Goal: Information Seeking & Learning: Find specific page/section

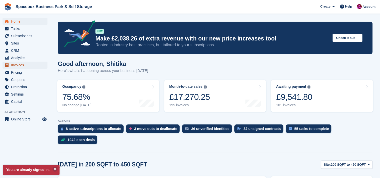
click at [22, 65] on span "Invoices" at bounding box center [26, 65] width 30 height 7
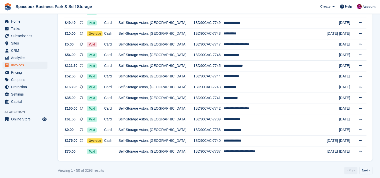
scroll to position [469, 0]
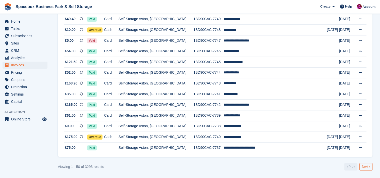
click at [369, 167] on link "Next ›" at bounding box center [366, 167] width 13 height 8
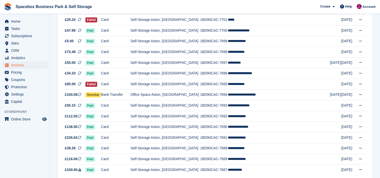
scroll to position [469, 0]
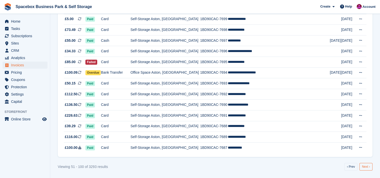
click at [368, 165] on link "Next ›" at bounding box center [366, 167] width 13 height 8
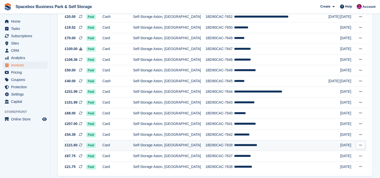
scroll to position [469, 0]
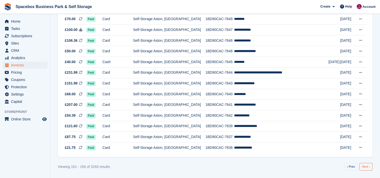
click at [369, 164] on link "Next ›" at bounding box center [366, 167] width 13 height 8
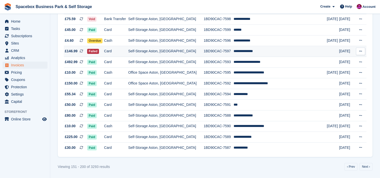
scroll to position [469, 0]
click at [362, 165] on link "Next ›" at bounding box center [366, 167] width 13 height 8
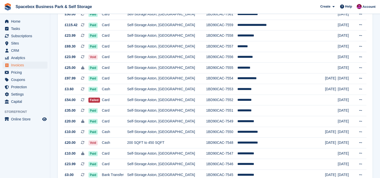
scroll to position [355, 0]
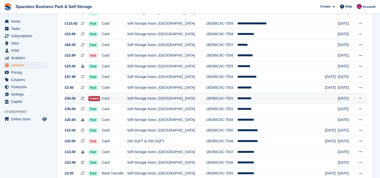
click at [255, 100] on td "**********" at bounding box center [281, 98] width 88 height 11
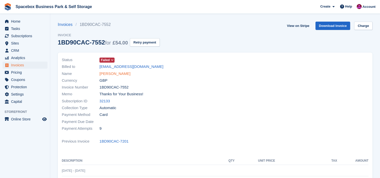
click at [101, 73] on link "[PERSON_NAME]" at bounding box center [114, 74] width 31 height 6
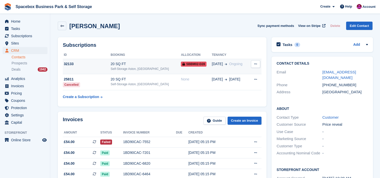
click at [134, 70] on div "Self-Storage Aston, [GEOGRAPHIC_DATA]" at bounding box center [146, 69] width 70 height 5
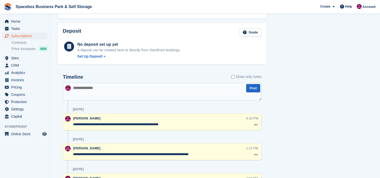
scroll to position [288, 0]
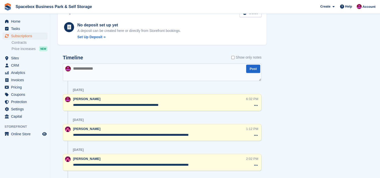
drag, startPoint x: 174, startPoint y: 104, endPoint x: 69, endPoint y: 106, distance: 104.5
click at [69, 106] on div "**********" at bounding box center [162, 102] width 199 height 17
click at [89, 71] on textarea at bounding box center [162, 72] width 199 height 18
paste textarea "**********"
type textarea "**********"
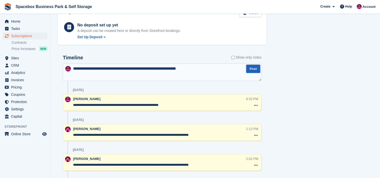
click at [250, 69] on button "Post" at bounding box center [253, 69] width 14 height 8
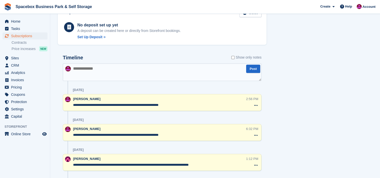
scroll to position [0, 0]
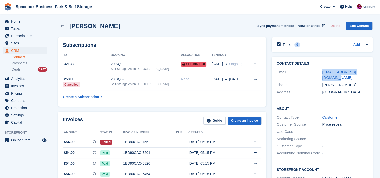
drag, startPoint x: 366, startPoint y: 72, endPoint x: 316, endPoint y: 71, distance: 50.8
click at [316, 71] on div "Email [PERSON_NAME][EMAIL_ADDRESS][DOMAIN_NAME]" at bounding box center [322, 75] width 91 height 13
copy div "[EMAIL_ADDRESS][DOMAIN_NAME]"
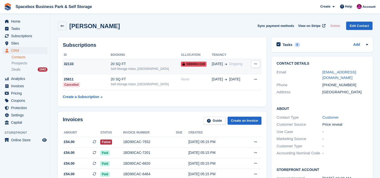
drag, startPoint x: 114, startPoint y: 66, endPoint x: 96, endPoint y: 69, distance: 18.1
click at [96, 69] on td "32133" at bounding box center [87, 66] width 48 height 15
click at [148, 62] on div "20 SQ FT" at bounding box center [146, 63] width 70 height 5
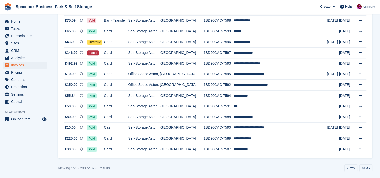
scroll to position [469, 0]
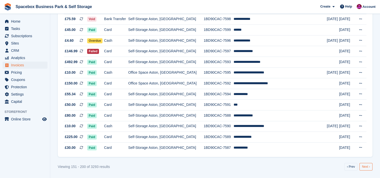
click at [362, 165] on link "Next ›" at bounding box center [366, 167] width 13 height 8
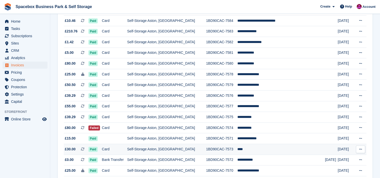
scroll to position [93, 0]
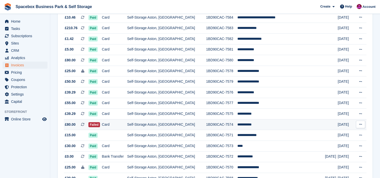
click at [258, 123] on td "**********" at bounding box center [281, 124] width 88 height 11
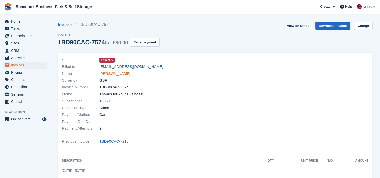
click at [113, 73] on link "[PERSON_NAME]" at bounding box center [114, 74] width 31 height 6
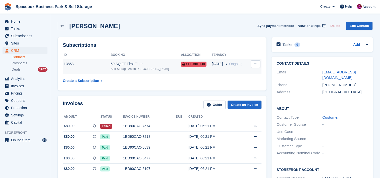
click at [144, 70] on div "Self-Storage Aston, [GEOGRAPHIC_DATA]" at bounding box center [146, 69] width 70 height 5
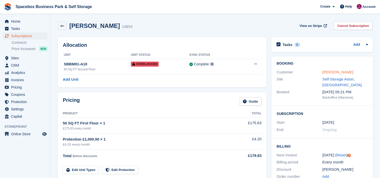
click at [322, 71] on link "kevon kelly" at bounding box center [337, 72] width 31 height 4
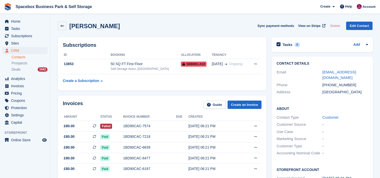
click at [164, 104] on div "Invoices Guide Create an Invoice" at bounding box center [162, 106] width 199 height 11
click at [255, 127] on icon at bounding box center [255, 125] width 3 height 3
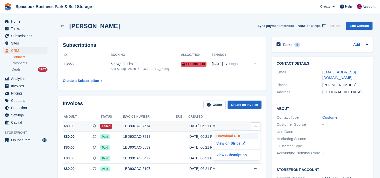
click at [245, 135] on p "Download PDF" at bounding box center [236, 136] width 44 height 7
click at [117, 93] on div "Invoices Guide Create an Invoice Amount Status Invoice number Due Created £80.0…" at bounding box center [162, 144] width 214 height 103
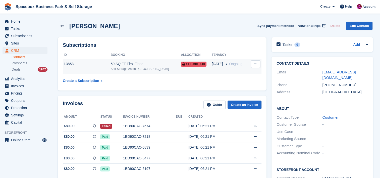
click at [136, 61] on td "50 SQ FT First Floor Self-Storage Aston, Birmingham" at bounding box center [146, 66] width 70 height 15
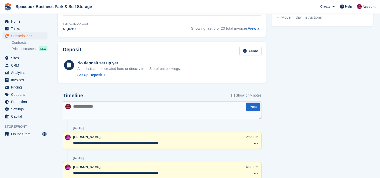
scroll to position [281, 0]
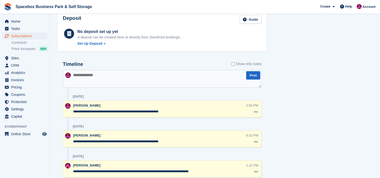
click at [98, 75] on textarea at bounding box center [162, 79] width 199 height 18
paste textarea "**********"
type textarea "**********"
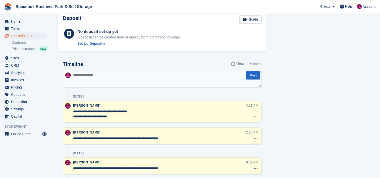
scroll to position [0, 0]
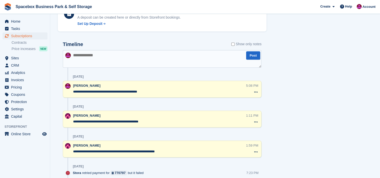
scroll to position [302, 0]
drag, startPoint x: 153, startPoint y: 91, endPoint x: 71, endPoint y: 91, distance: 81.4
click at [71, 91] on div "**********" at bounding box center [162, 88] width 199 height 17
click at [115, 57] on textarea at bounding box center [162, 59] width 199 height 18
paste textarea "**********"
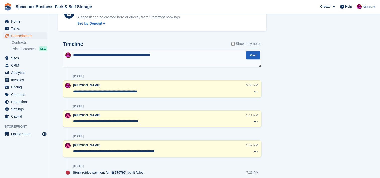
type textarea "**********"
click at [254, 57] on button "Post" at bounding box center [253, 55] width 14 height 8
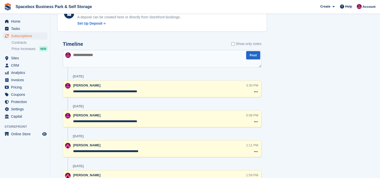
scroll to position [0, 0]
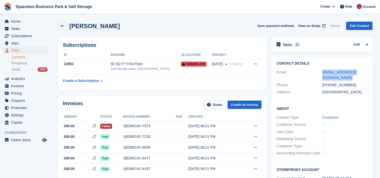
drag, startPoint x: 329, startPoint y: 77, endPoint x: 319, endPoint y: 65, distance: 15.5
click at [319, 65] on div "Contact Details Email kevonkelly@kitaurobotics.com Phone +447832930184 Address …" at bounding box center [323, 79] width 102 height 44
copy div "kevonkelly@kitaurobotics.com"
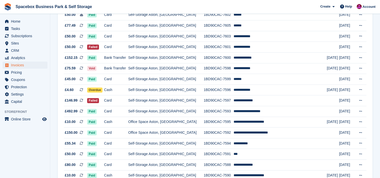
scroll to position [422, 0]
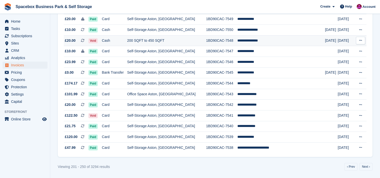
scroll to position [469, 0]
click at [368, 166] on link "Next ›" at bounding box center [366, 167] width 13 height 8
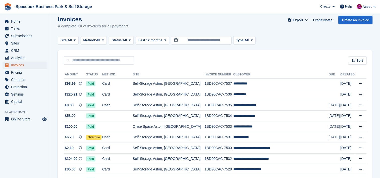
scroll to position [20, 0]
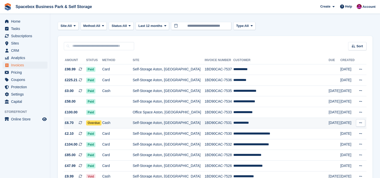
drag, startPoint x: 250, startPoint y: 120, endPoint x: 233, endPoint y: 122, distance: 17.2
click at [233, 122] on td "1BD90CAC-7531" at bounding box center [219, 123] width 29 height 11
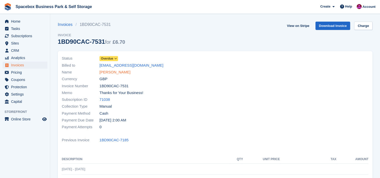
click at [120, 74] on link "[PERSON_NAME]" at bounding box center [114, 72] width 31 height 6
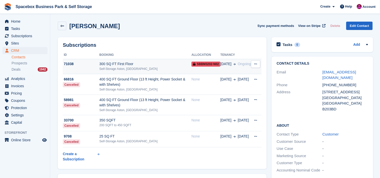
click at [145, 60] on td "300 SQ FT First Floor Self-Storage Aston, [GEOGRAPHIC_DATA]" at bounding box center [145, 66] width 92 height 15
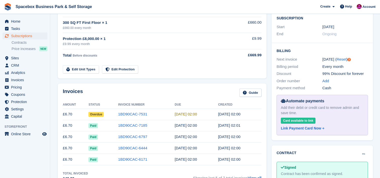
scroll to position [101, 0]
click at [161, 80] on div "Pricing Guide Product Total 300 SQ FT First Floor × 1 £660.00 every month £660.…" at bounding box center [162, 35] width 214 height 92
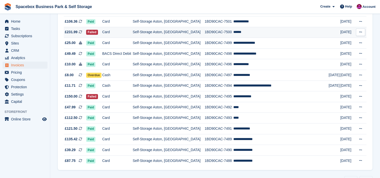
scroll to position [456, 0]
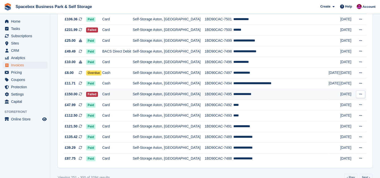
click at [220, 97] on td "1BD90CAC-7495" at bounding box center [219, 94] width 29 height 11
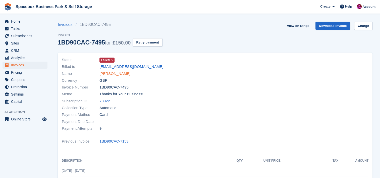
click at [117, 75] on link "[PERSON_NAME]" at bounding box center [114, 74] width 31 height 6
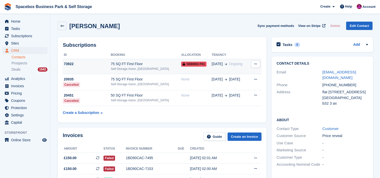
click at [122, 63] on div "75 SQ FT First Floor" at bounding box center [146, 63] width 70 height 5
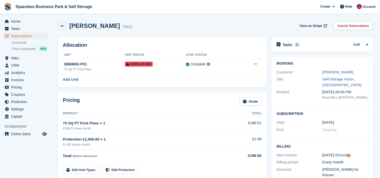
click at [122, 63] on div "SBBM02-F01" at bounding box center [94, 64] width 61 height 6
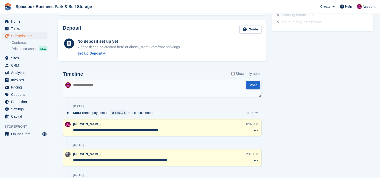
scroll to position [275, 0]
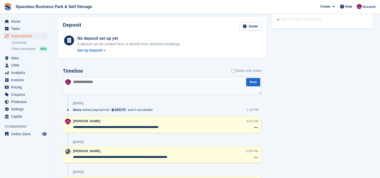
click at [159, 83] on textarea at bounding box center [162, 86] width 199 height 18
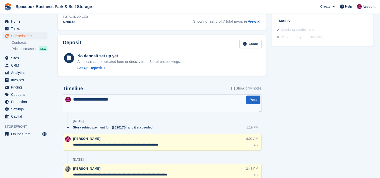
scroll to position [248, 0]
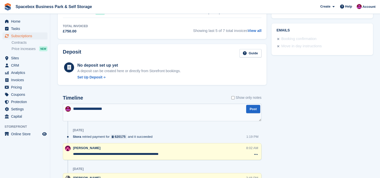
drag, startPoint x: 178, startPoint y: 154, endPoint x: 99, endPoint y: 154, distance: 78.9
click at [99, 154] on textarea "**********" at bounding box center [159, 154] width 173 height 5
click at [120, 111] on textarea "**********" at bounding box center [162, 113] width 199 height 18
paste textarea "**********"
type textarea "**********"
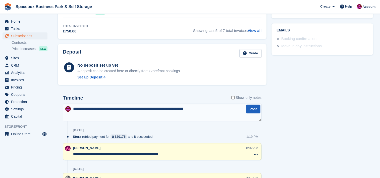
click at [249, 109] on button "Post" at bounding box center [253, 109] width 14 height 8
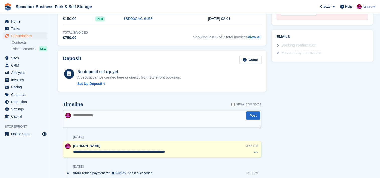
scroll to position [0, 0]
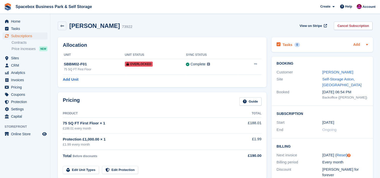
click at [358, 43] on link "Add" at bounding box center [356, 45] width 7 height 6
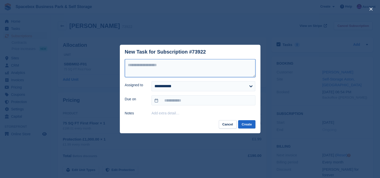
click at [203, 73] on textarea at bounding box center [190, 68] width 131 height 18
type textarea "**********"
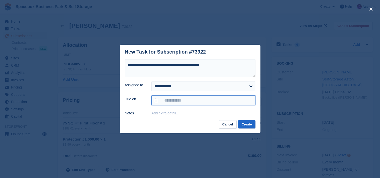
click at [192, 102] on input "text" at bounding box center [204, 100] width 104 height 10
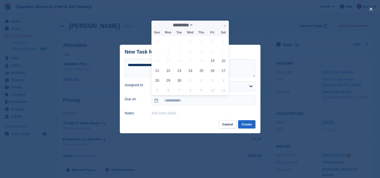
click at [225, 23] on span at bounding box center [224, 25] width 9 height 9
select select "*"
click at [211, 79] on span "31" at bounding box center [213, 80] width 10 height 10
type input "**********"
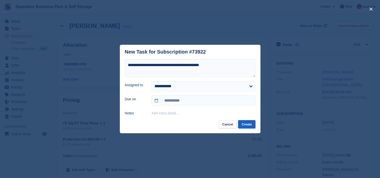
click at [248, 125] on button "Create" at bounding box center [246, 124] width 17 height 8
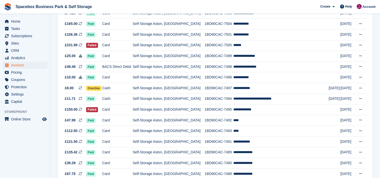
scroll to position [469, 0]
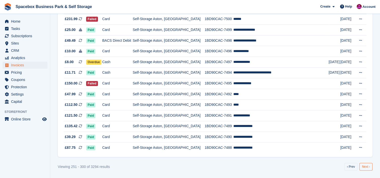
click at [369, 165] on link "Next ›" at bounding box center [366, 167] width 13 height 8
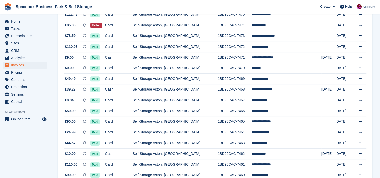
scroll to position [201, 0]
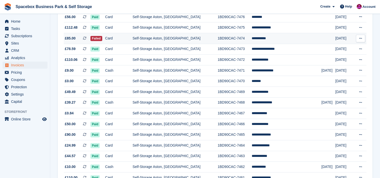
click at [234, 40] on td "1BD90CAC-7474" at bounding box center [235, 38] width 34 height 11
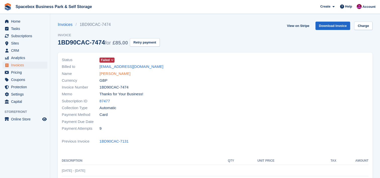
click at [116, 72] on link "[PERSON_NAME]" at bounding box center [114, 74] width 31 height 6
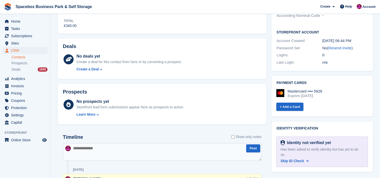
scroll to position [157, 0]
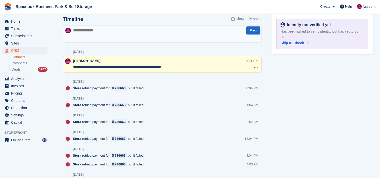
scroll to position [276, 0]
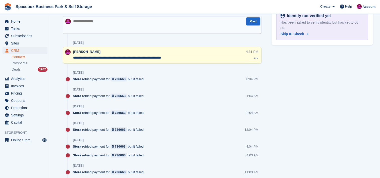
drag, startPoint x: 183, startPoint y: 177, endPoint x: 73, endPoint y: 59, distance: 160.9
click at [73, 59] on textarea "**********" at bounding box center [159, 57] width 173 height 5
click at [346, 73] on div "Tasks 0 Add No tasks related to omar jagana Contact Details Email omarjagan@hot…" at bounding box center [322, 167] width 107 height 816
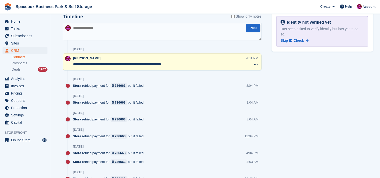
scroll to position [0, 0]
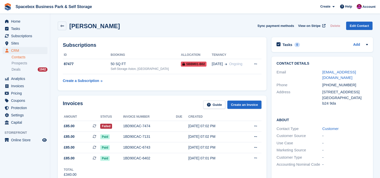
click at [122, 92] on div "Subscriptions ID Booking Allocation Tenancy 87477 50 SQ FT Self-Storage Aston, …" at bounding box center [162, 64] width 214 height 58
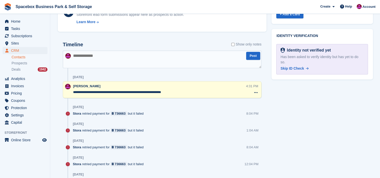
scroll to position [248, 0]
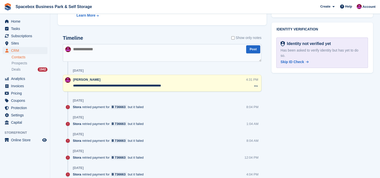
click at [150, 48] on textarea at bounding box center [162, 53] width 199 height 18
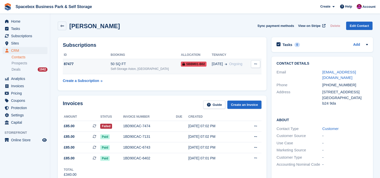
type textarea "********"
click at [150, 62] on div "50 SQ FT" at bounding box center [146, 63] width 70 height 5
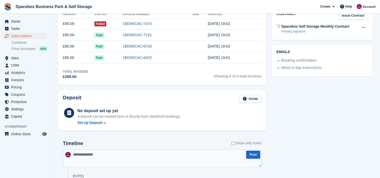
scroll to position [226, 0]
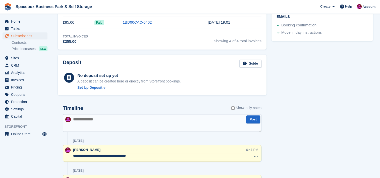
click at [139, 123] on textarea at bounding box center [162, 123] width 199 height 18
type textarea "**********"
click at [250, 120] on button "Post" at bounding box center [253, 119] width 14 height 8
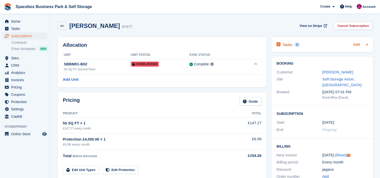
click at [356, 42] on link "Add" at bounding box center [356, 45] width 7 height 6
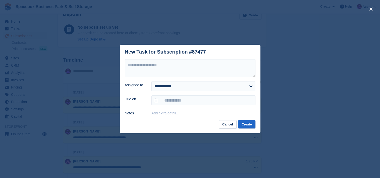
scroll to position [287, 0]
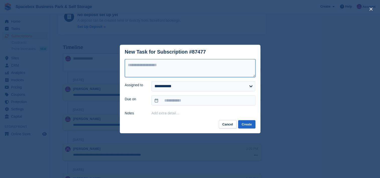
click at [199, 62] on textarea at bounding box center [190, 68] width 131 height 18
type textarea "**********"
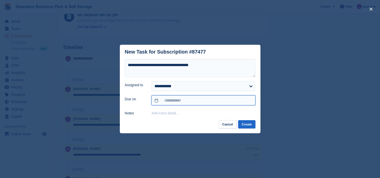
click at [225, 103] on input "text" at bounding box center [204, 100] width 104 height 10
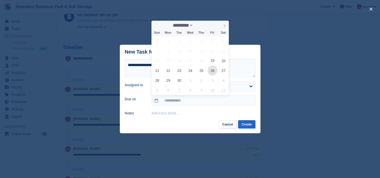
click at [210, 73] on span "26" at bounding box center [213, 71] width 10 height 10
type input "**********"
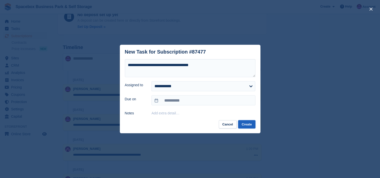
click at [247, 124] on button "Create" at bounding box center [246, 124] width 17 height 8
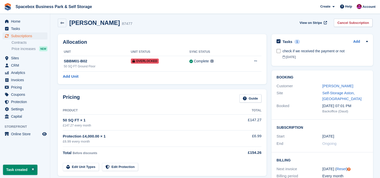
scroll to position [0, 0]
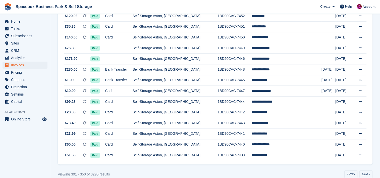
scroll to position [469, 0]
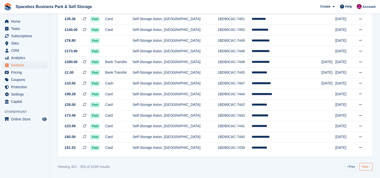
click at [367, 165] on link "Next ›" at bounding box center [366, 167] width 13 height 8
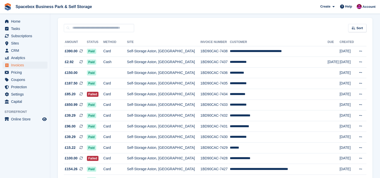
scroll to position [33, 0]
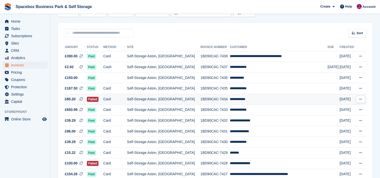
click at [248, 99] on td "**********" at bounding box center [279, 99] width 98 height 11
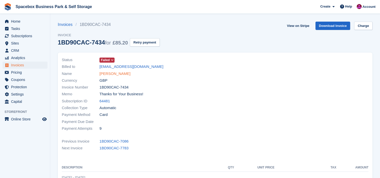
click at [118, 72] on link "Tasmia begum" at bounding box center [114, 74] width 31 height 6
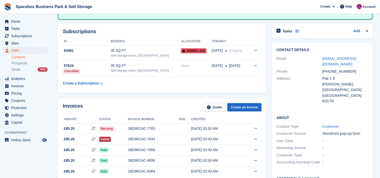
scroll to position [47, 0]
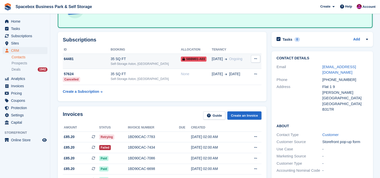
click at [131, 62] on div "Self-Storage Aston, [GEOGRAPHIC_DATA]" at bounding box center [146, 64] width 70 height 5
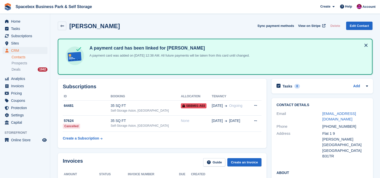
click at [130, 79] on div "Subscriptions ID Booking Allocation Tenancy 64481 35 SQ FT Self-Storage Aston, …" at bounding box center [162, 113] width 209 height 69
click at [122, 116] on td "35 SQ FT Self-Storage Aston, Birmingham" at bounding box center [146, 124] width 70 height 16
drag, startPoint x: 0, startPoint y: 0, endPoint x: 122, endPoint y: 108, distance: 162.3
click at [122, 108] on div "Self-Storage Aston, [GEOGRAPHIC_DATA]" at bounding box center [146, 110] width 70 height 5
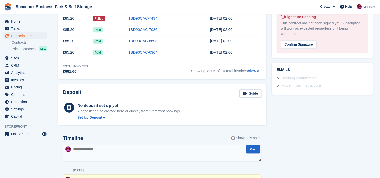
scroll to position [261, 0]
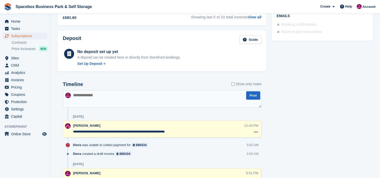
click at [170, 94] on textarea at bounding box center [162, 99] width 199 height 18
drag, startPoint x: 189, startPoint y: 133, endPoint x: 71, endPoint y: 130, distance: 118.6
click at [71, 130] on div "**********" at bounding box center [162, 129] width 199 height 17
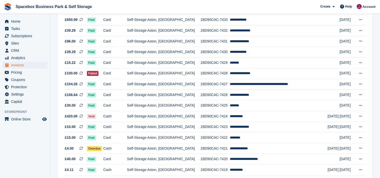
scroll to position [121, 0]
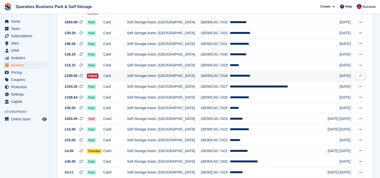
click at [259, 76] on td "**********" at bounding box center [279, 76] width 98 height 11
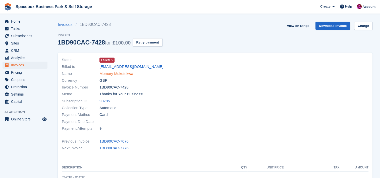
click at [123, 74] on link "Memory Mukotekwa" at bounding box center [116, 74] width 34 height 6
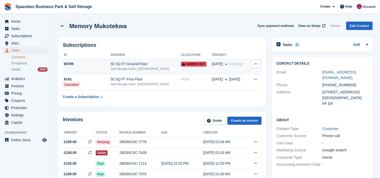
click at [139, 67] on div "Self-Storage Aston, [GEOGRAPHIC_DATA]" at bounding box center [146, 69] width 70 height 5
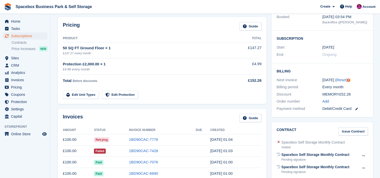
scroll to position [87, 0]
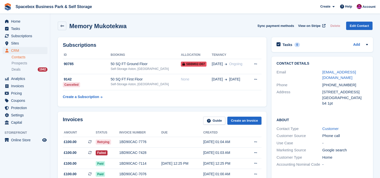
click at [212, 69] on td "18 Jun Ongoing" at bounding box center [230, 66] width 37 height 15
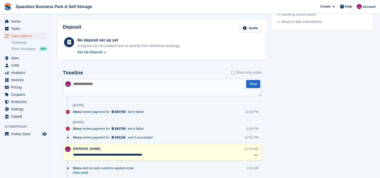
scroll to position [313, 0]
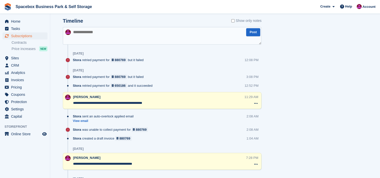
click at [170, 40] on textarea at bounding box center [162, 36] width 199 height 18
type textarea "**********"
click at [253, 32] on button "Post" at bounding box center [253, 32] width 14 height 8
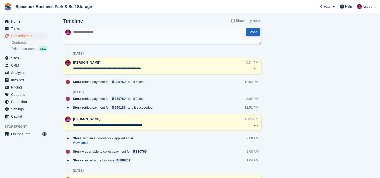
scroll to position [0, 0]
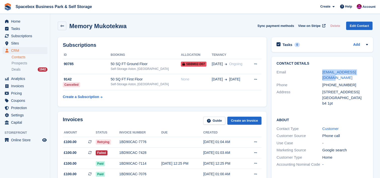
drag, startPoint x: 338, startPoint y: 69, endPoint x: 320, endPoint y: 71, distance: 18.4
click at [320, 71] on div "Contact Details Email mmmglory233@gmail.com Phone +447465203570 Address 129 wen…" at bounding box center [323, 85] width 102 height 56
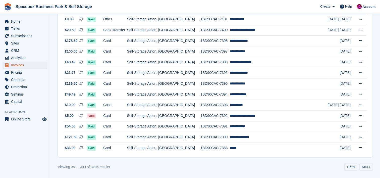
scroll to position [469, 0]
click at [367, 167] on link "Next ›" at bounding box center [366, 167] width 13 height 8
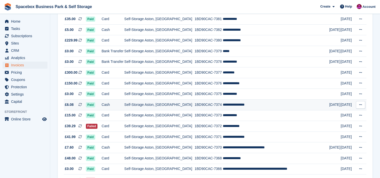
scroll to position [154, 0]
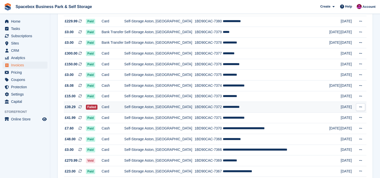
click at [225, 109] on td "**********" at bounding box center [276, 107] width 107 height 11
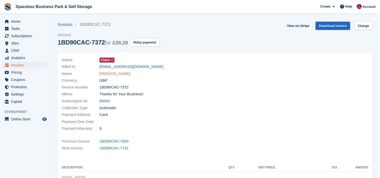
click at [111, 73] on link "[PERSON_NAME]" at bounding box center [114, 74] width 31 height 6
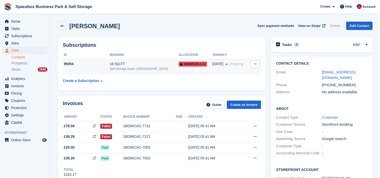
click at [124, 66] on div "16 SQ FT" at bounding box center [144, 63] width 69 height 5
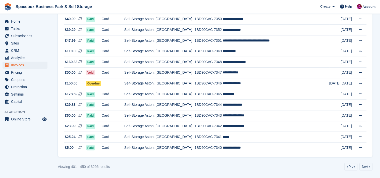
scroll to position [469, 0]
click at [367, 166] on link "Next ›" at bounding box center [366, 167] width 13 height 8
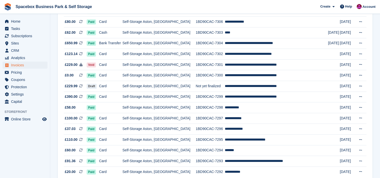
scroll to position [469, 0]
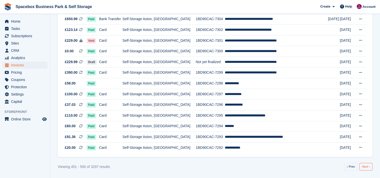
click at [368, 166] on link "Next ›" at bounding box center [366, 167] width 13 height 8
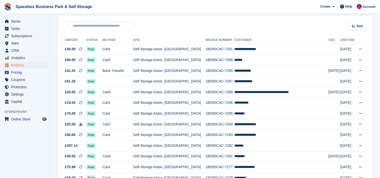
scroll to position [469, 0]
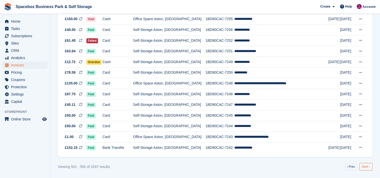
click at [365, 165] on link "Next ›" at bounding box center [366, 167] width 13 height 8
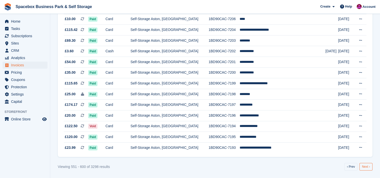
click at [366, 164] on link "Next ›" at bounding box center [366, 167] width 13 height 8
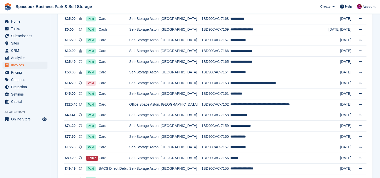
scroll to position [469, 0]
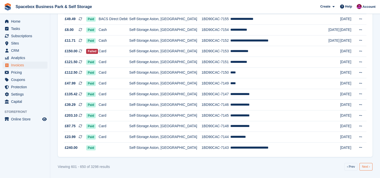
click at [369, 170] on link "Next ›" at bounding box center [366, 167] width 13 height 8
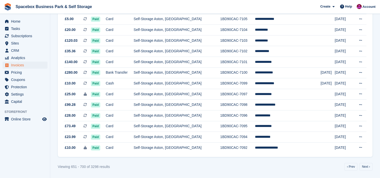
scroll to position [469, 0]
click at [361, 167] on link "Next ›" at bounding box center [366, 167] width 13 height 8
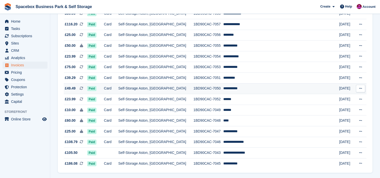
scroll to position [469, 0]
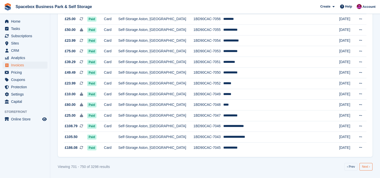
click at [370, 168] on link "Next ›" at bounding box center [366, 167] width 13 height 8
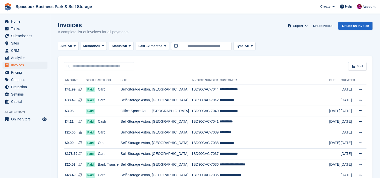
click at [184, 31] on div "Invoices A complete list of invoices for all payments Export Export Invoices Ex…" at bounding box center [215, 31] width 315 height 19
click at [100, 68] on input "text" at bounding box center [99, 66] width 70 height 8
type input "******"
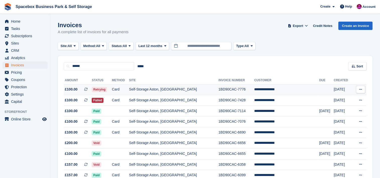
click at [183, 89] on td "Self-Storage Aston, [GEOGRAPHIC_DATA]" at bounding box center [173, 89] width 89 height 11
